Goal: Check status: Check status

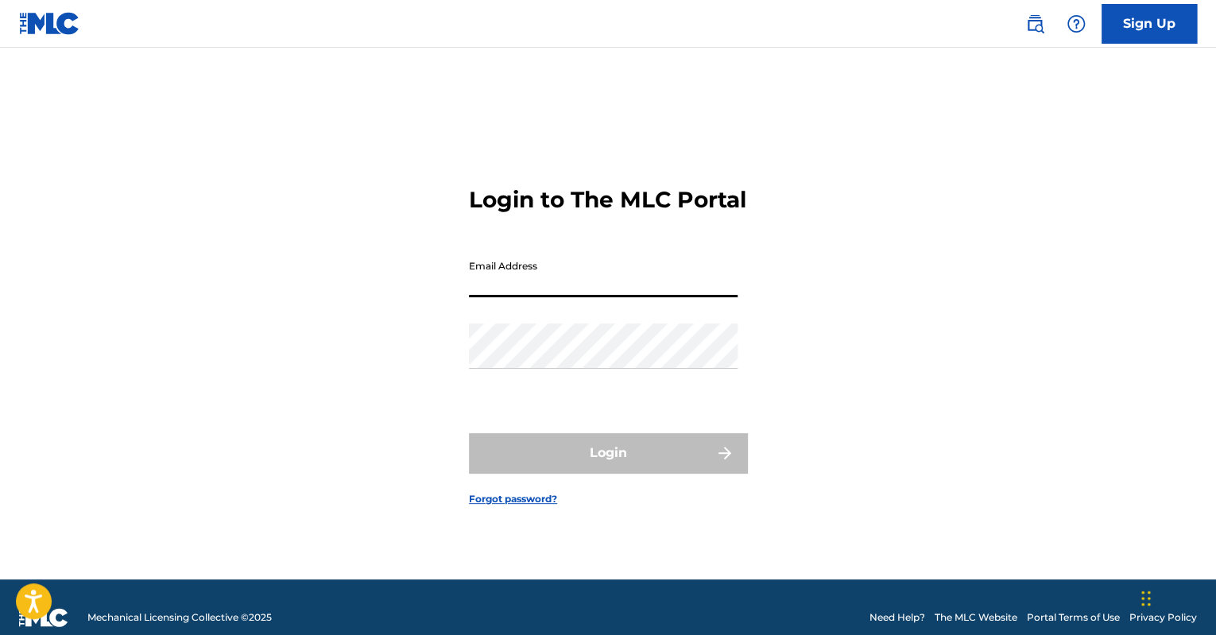
click at [623, 297] on input "Email Address" at bounding box center [603, 274] width 269 height 45
click at [651, 315] on div "Email Address [EMAIL_ADDRESS][DOMAIN_NAME]" at bounding box center [603, 288] width 269 height 72
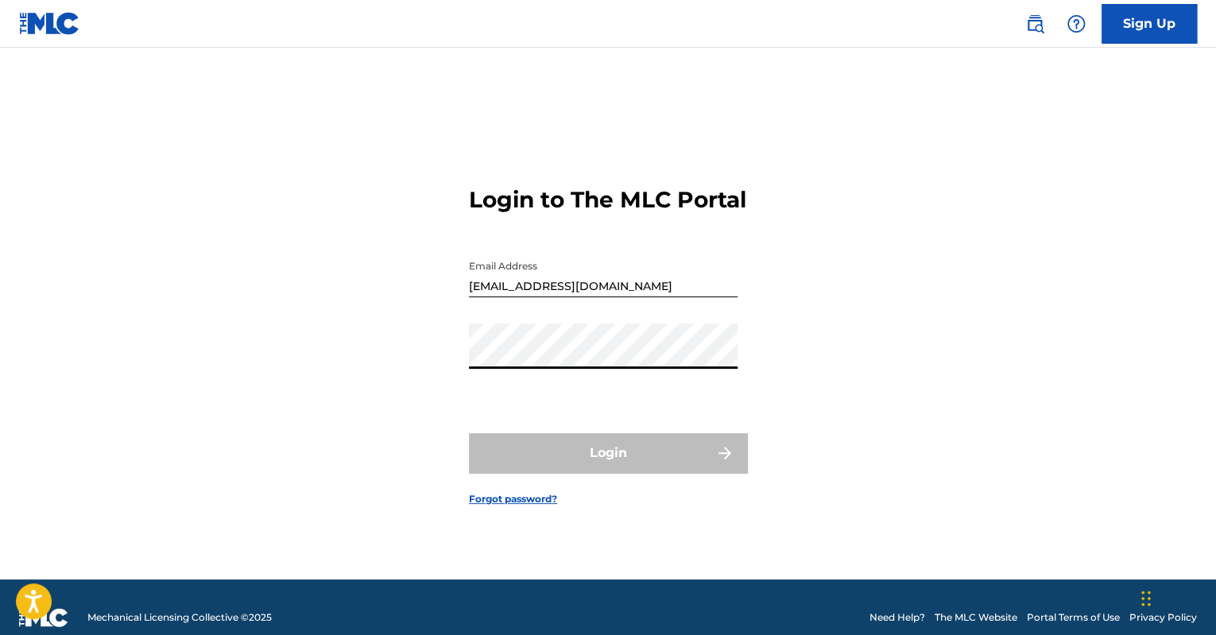
type input "[EMAIL_ADDRESS][PERSON_NAME][DOMAIN_NAME]"
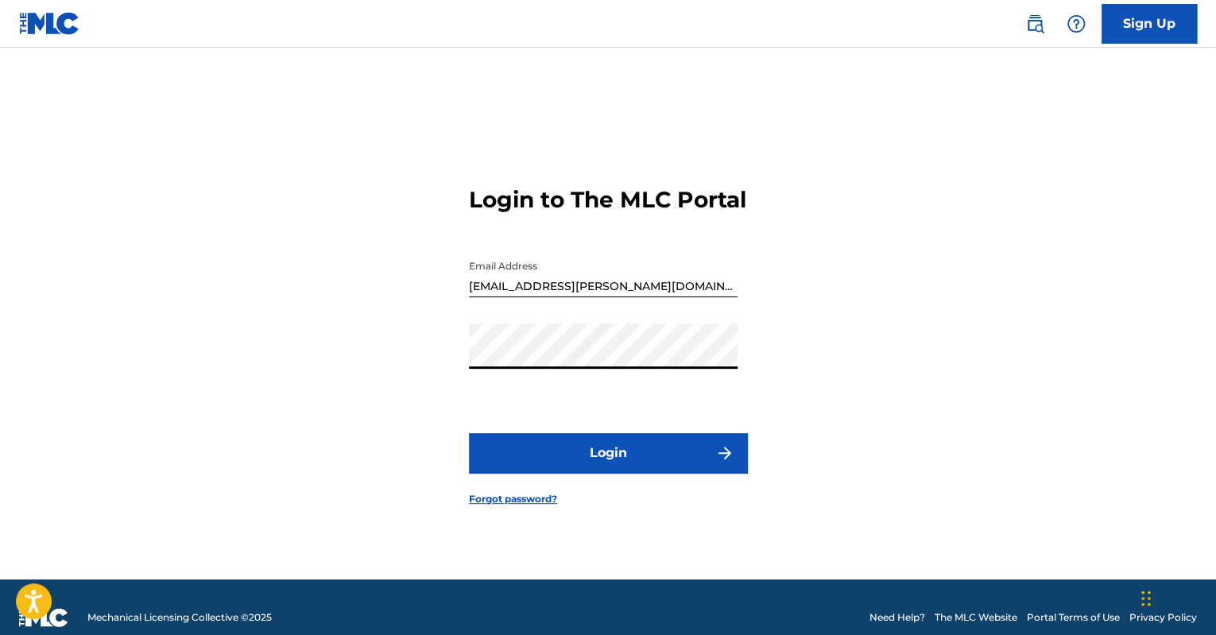
click at [507, 473] on button "Login" at bounding box center [608, 453] width 278 height 40
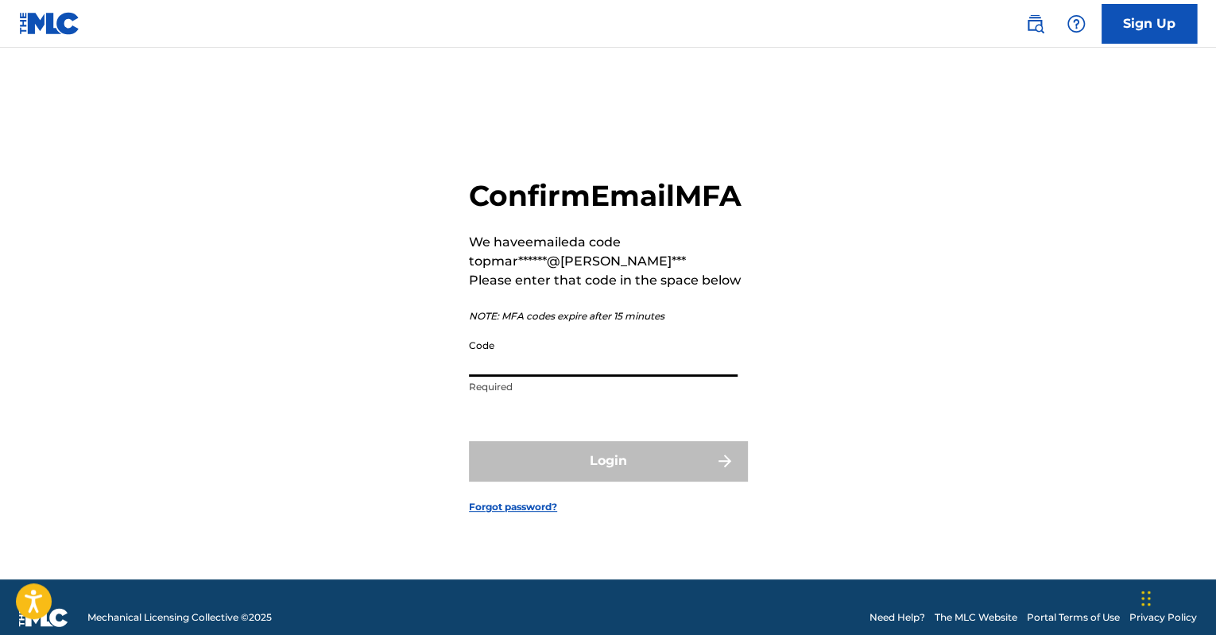
click at [482, 368] on input "Code" at bounding box center [603, 353] width 269 height 45
paste input "982112"
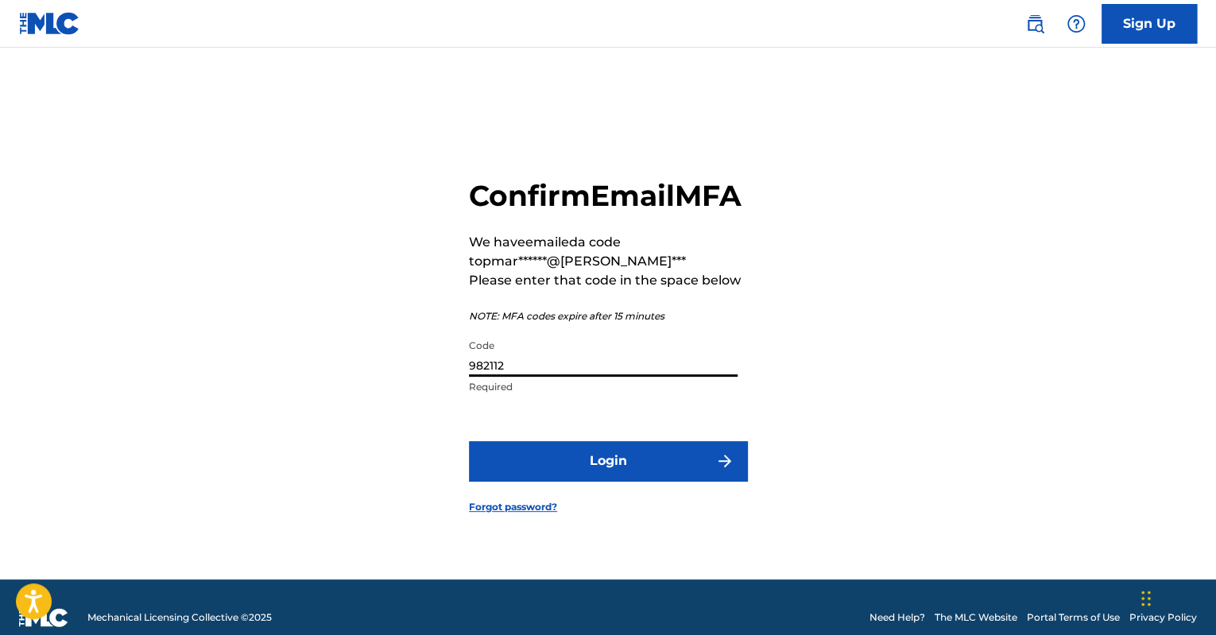
type input "982112"
click at [505, 481] on button "Login" at bounding box center [608, 461] width 278 height 40
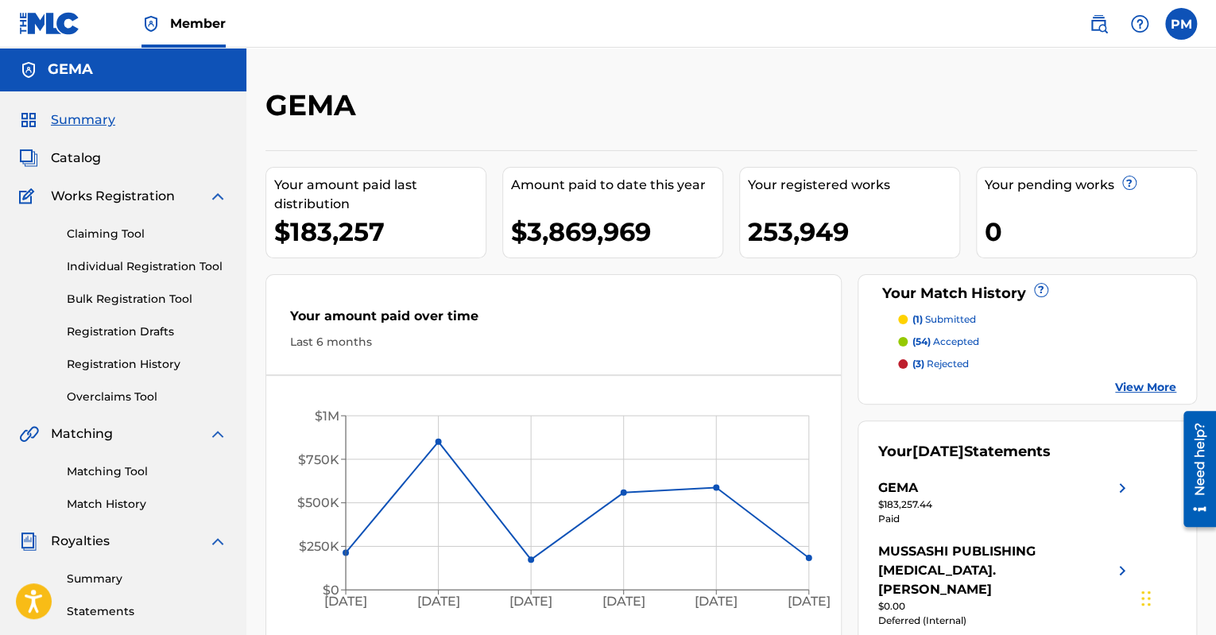
click at [143, 363] on link "Registration History" at bounding box center [147, 364] width 161 height 17
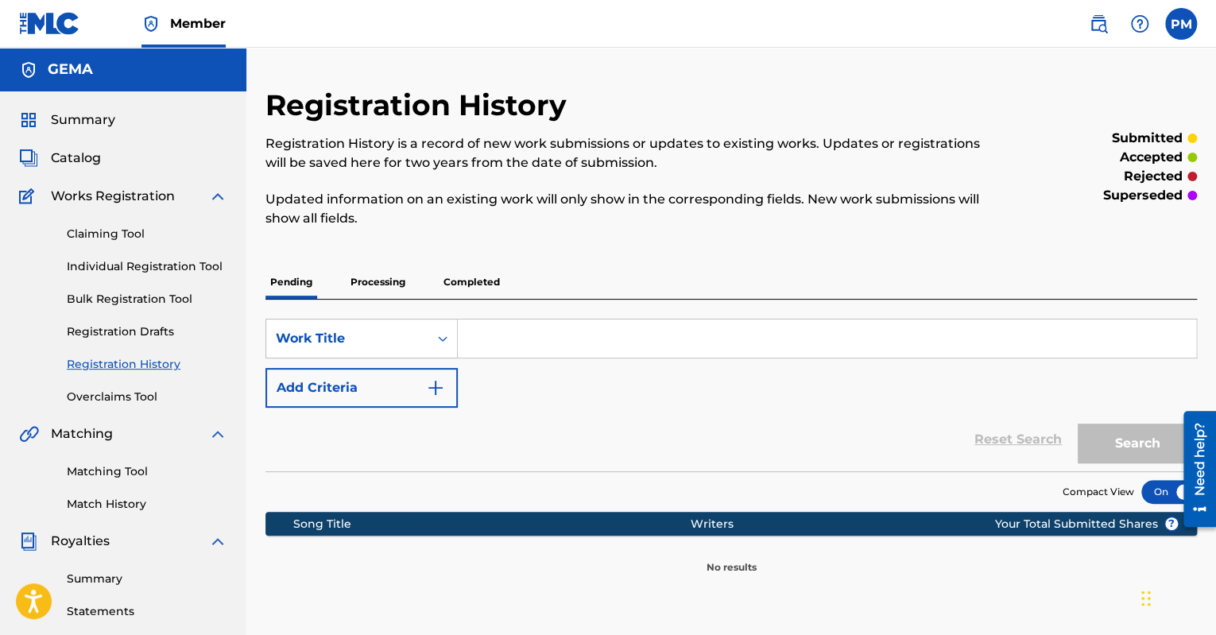
click at [380, 288] on p "Processing" at bounding box center [378, 281] width 64 height 33
